Goal: Information Seeking & Learning: Learn about a topic

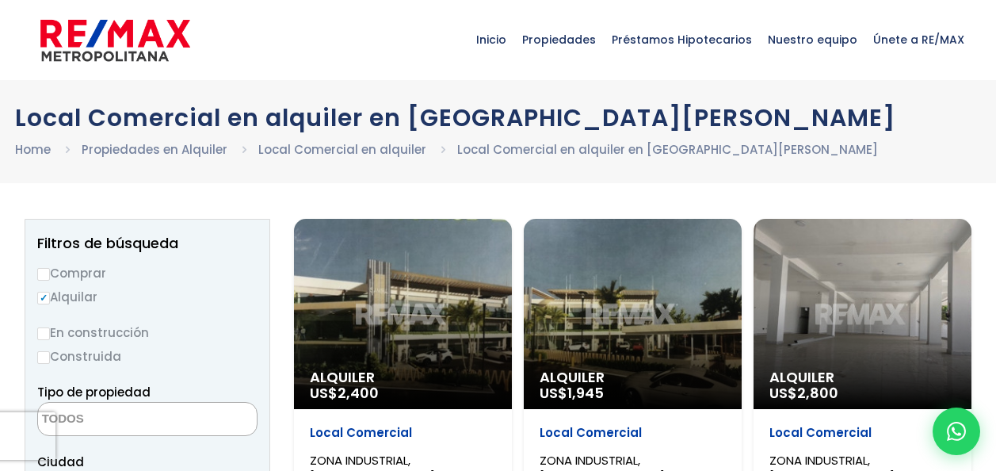
select select
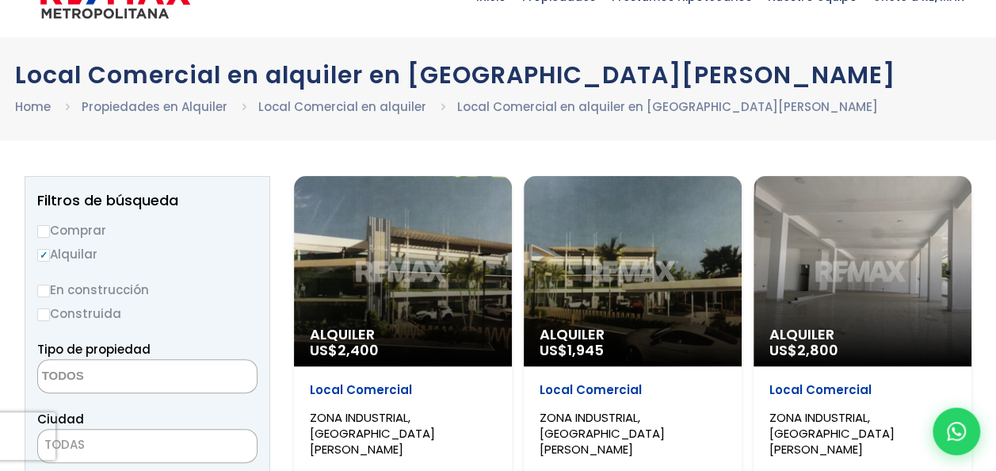
scroll to position [79, 0]
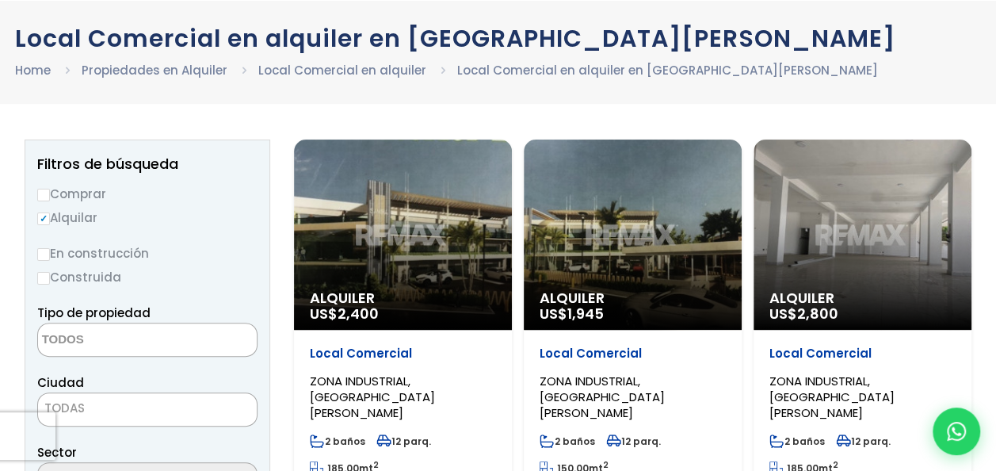
click at [384, 220] on div "Alquiler US$ 2,400" at bounding box center [403, 234] width 218 height 190
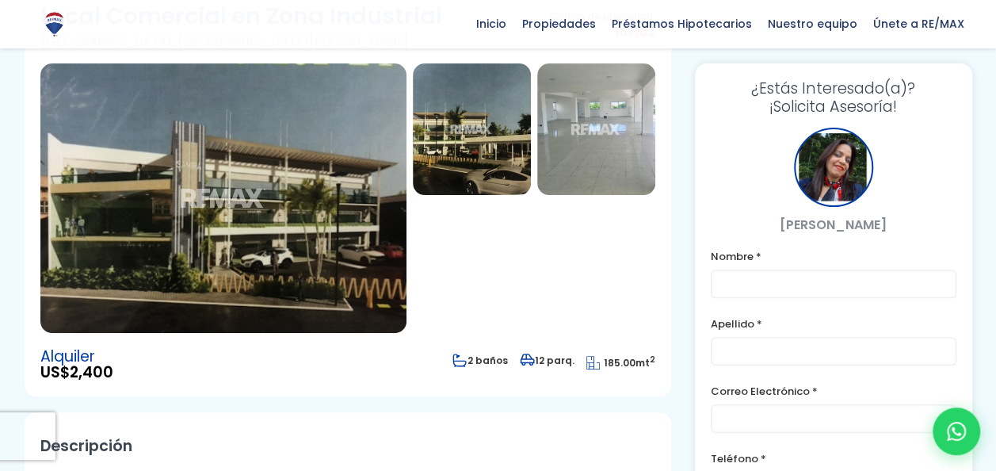
scroll to position [79, 0]
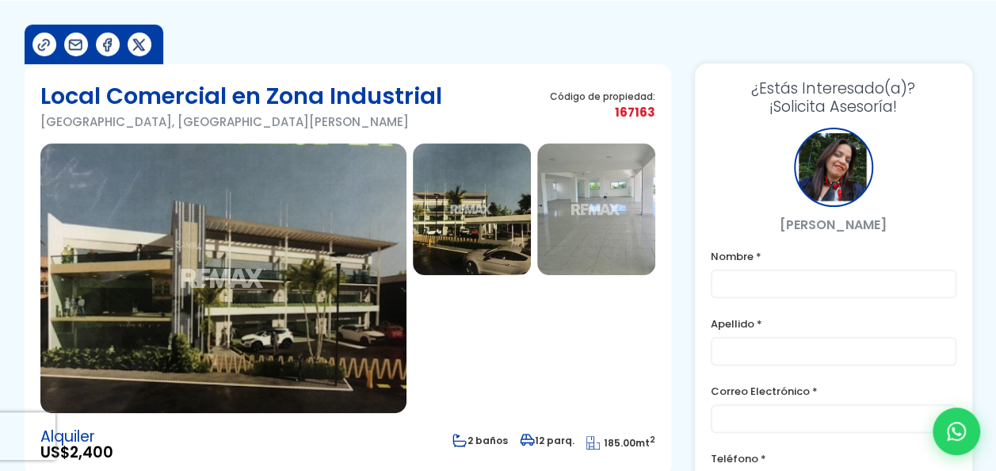
click at [605, 200] on img at bounding box center [596, 209] width 118 height 132
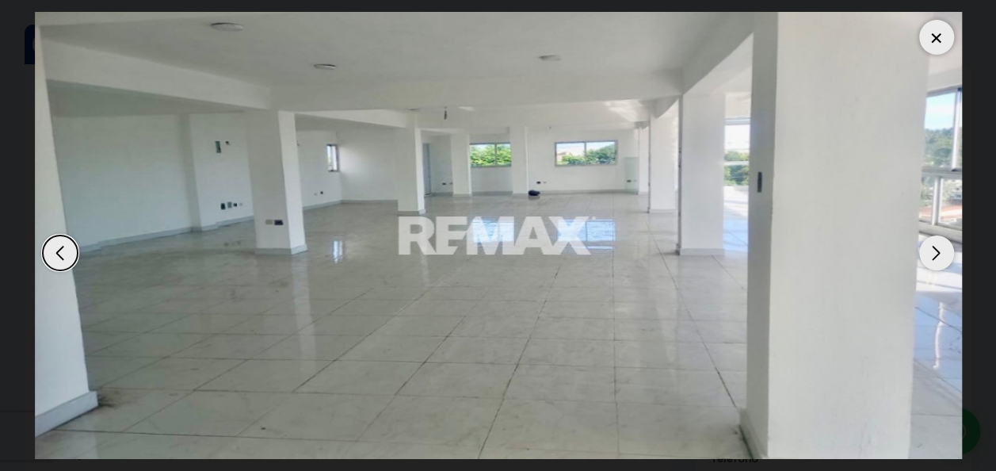
click at [939, 241] on div "Next slide" at bounding box center [936, 252] width 35 height 35
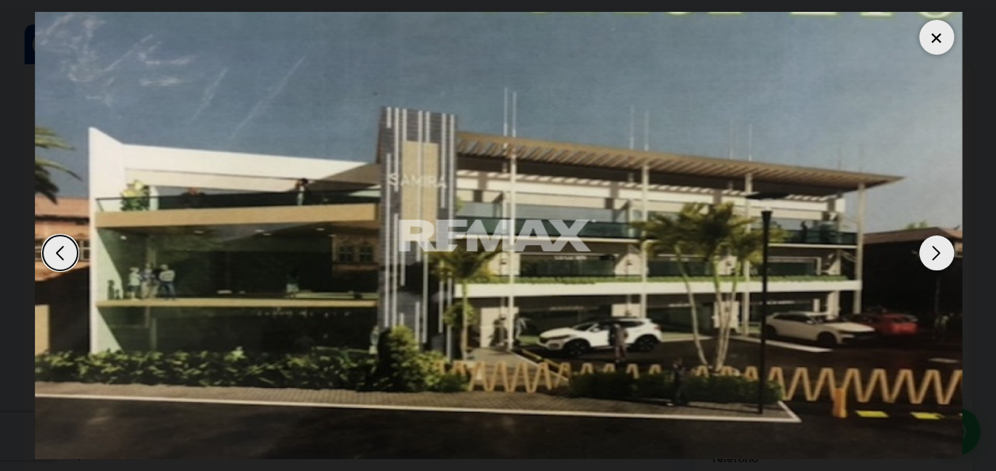
click at [939, 241] on div "Next slide" at bounding box center [936, 252] width 35 height 35
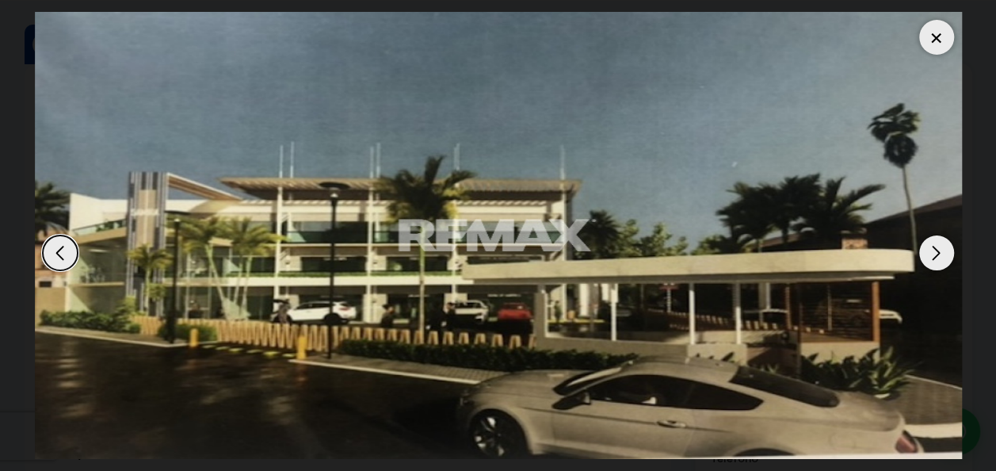
click at [939, 241] on div "Next slide" at bounding box center [936, 252] width 35 height 35
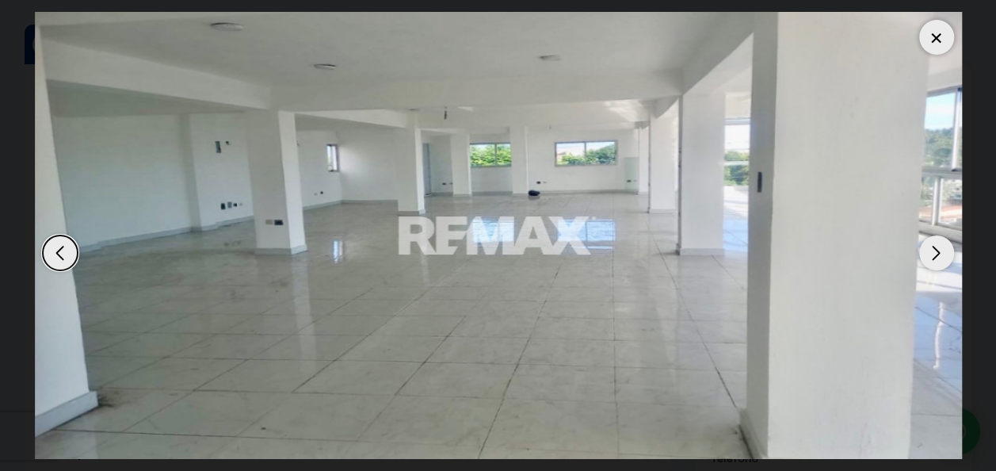
click at [939, 241] on div "Next slide" at bounding box center [936, 252] width 35 height 35
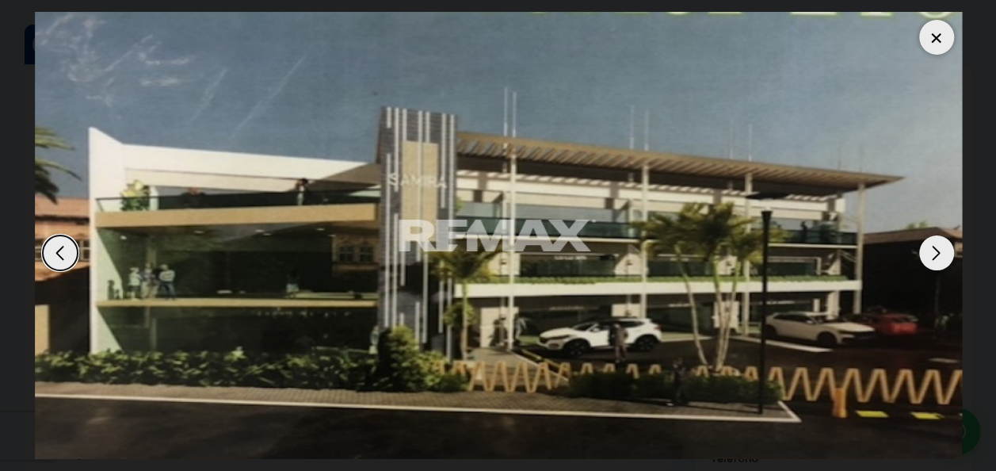
click at [939, 241] on div "Next slide" at bounding box center [936, 252] width 35 height 35
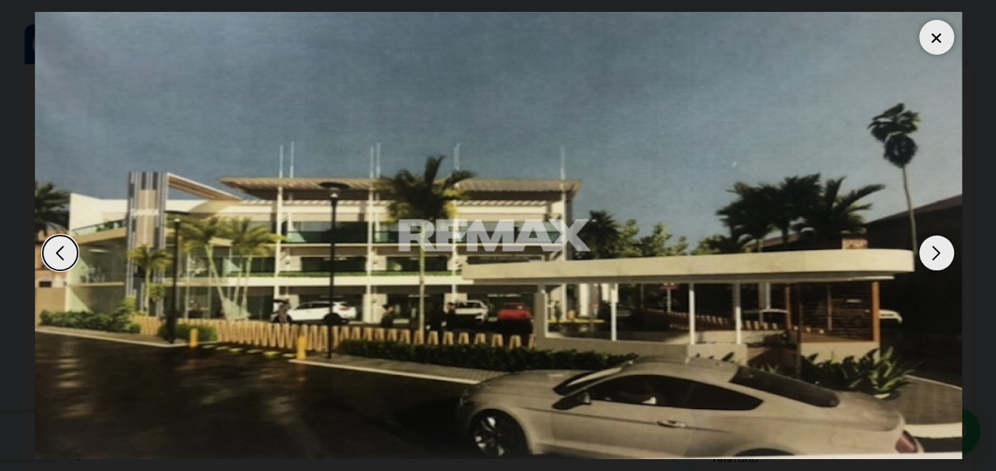
click at [935, 33] on div at bounding box center [936, 37] width 35 height 35
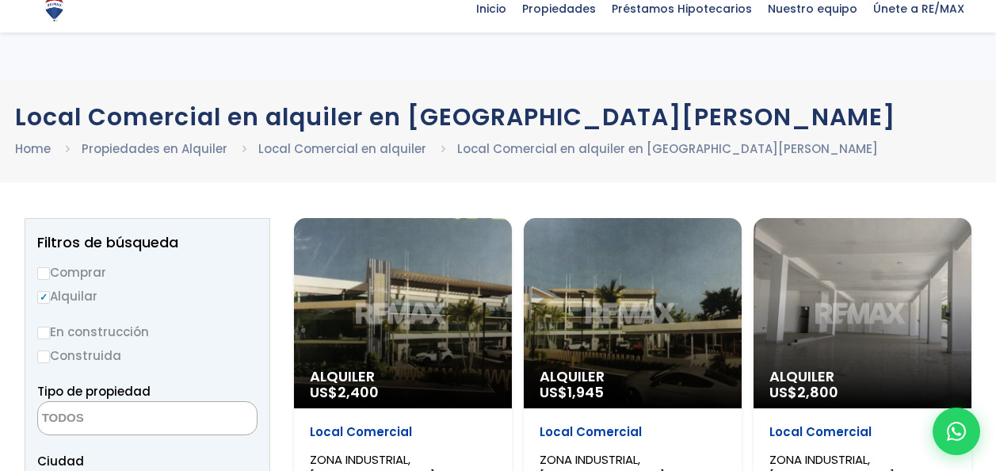
select select
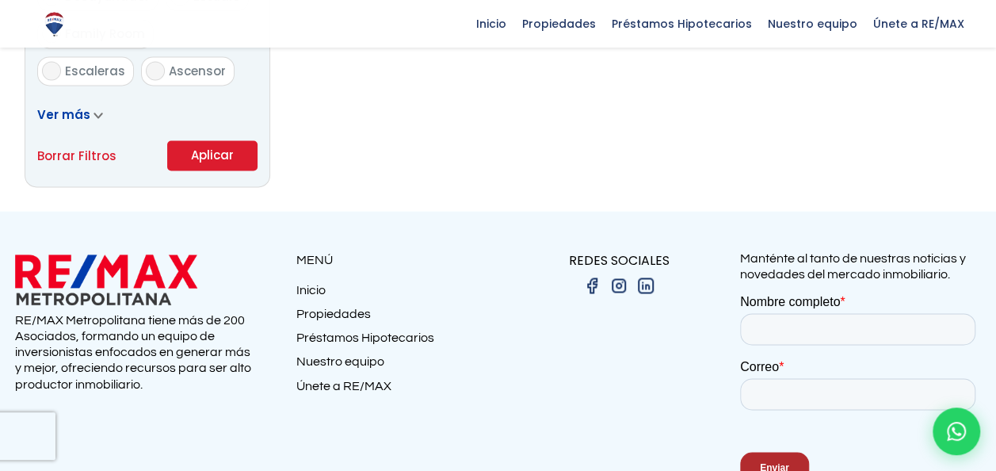
scroll to position [1200, 0]
